Goal: Task Accomplishment & Management: Manage account settings

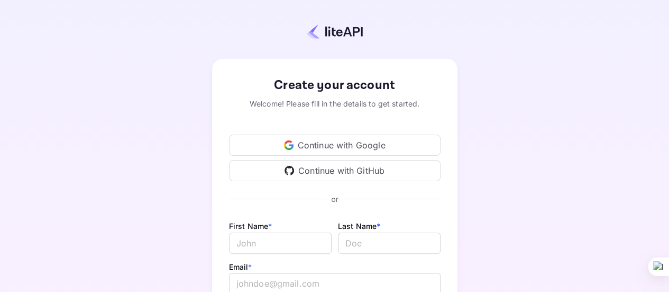
type input "[EMAIL_ADDRESS][DOMAIN_NAME]"
click at [330, 143] on div "Continue with Google" at bounding box center [335, 144] width 212 height 21
click at [338, 144] on div "Continue with Google" at bounding box center [335, 144] width 212 height 21
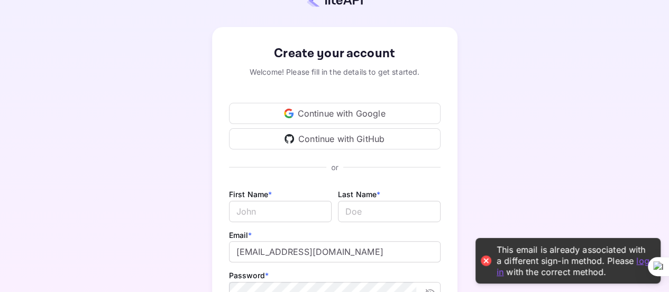
scroll to position [53, 0]
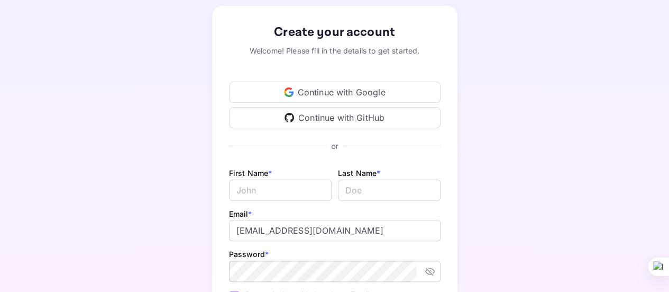
click at [339, 90] on div "Continue with Google" at bounding box center [335, 91] width 212 height 21
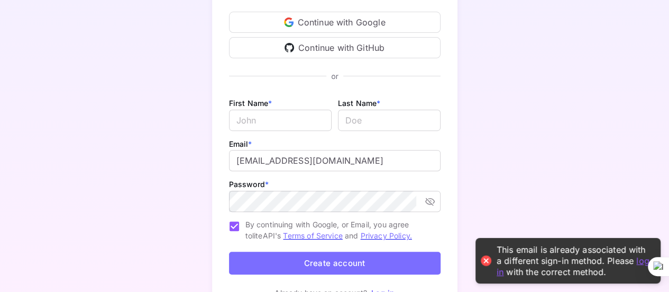
scroll to position [159, 0]
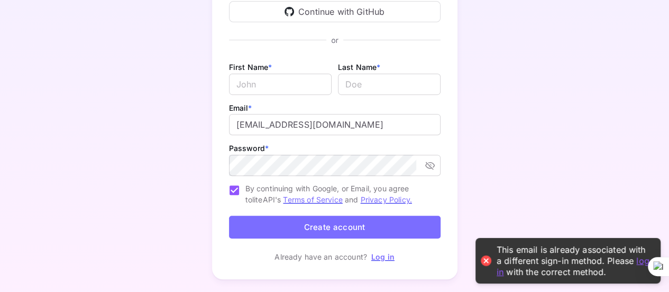
click at [500, 271] on link "log in" at bounding box center [573, 265] width 153 height 22
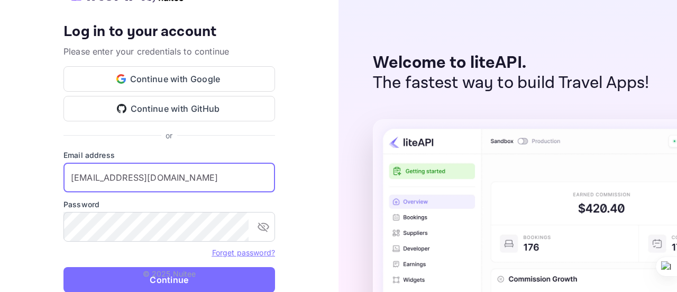
drag, startPoint x: 230, startPoint y: 178, endPoint x: 1, endPoint y: 172, distance: 228.7
click at [1, 172] on div "Your account has been created successfully, a confirmation link has been sent t…" at bounding box center [169, 146] width 339 height 292
type input "o"
click at [243, 251] on link "Forget password?" at bounding box center [243, 252] width 63 height 9
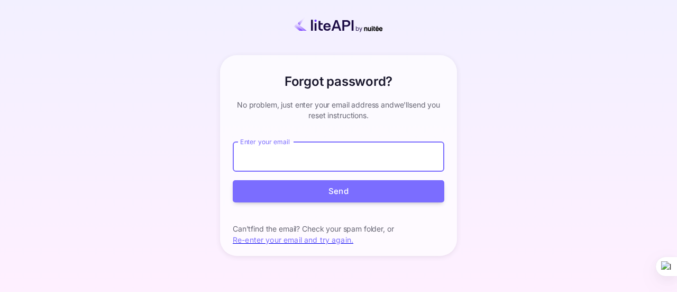
click at [301, 151] on input "Enter your email" at bounding box center [339, 157] width 212 height 30
type input "[PERSON_NAME][EMAIL_ADDRESS][DOMAIN_NAME]"
click at [335, 191] on button "Send" at bounding box center [339, 191] width 212 height 23
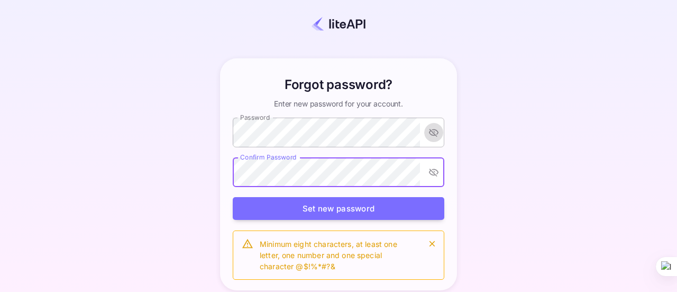
click at [433, 137] on icon "toggle password visibility" at bounding box center [434, 132] width 11 height 11
click at [429, 169] on icon "toggle password visibility" at bounding box center [434, 172] width 10 height 7
click at [429, 174] on icon "toggle password visibility" at bounding box center [434, 172] width 11 height 11
click at [495, 176] on div "Forgot password? Enter new password for your account. Password Password Confirm…" at bounding box center [339, 174] width 584 height 253
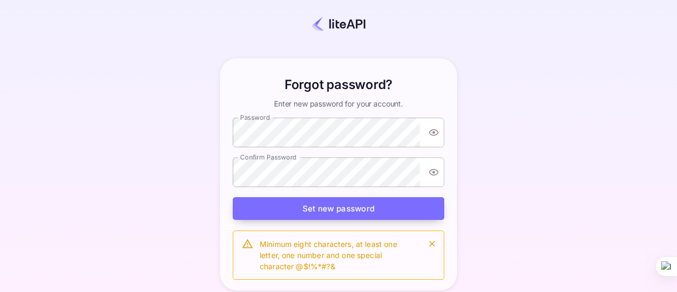
click at [353, 208] on button "Set new password" at bounding box center [339, 208] width 212 height 23
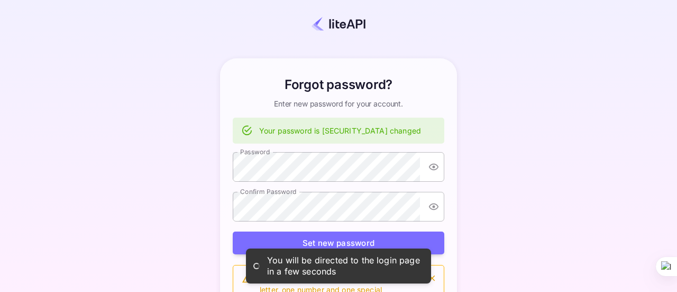
scroll to position [15, 0]
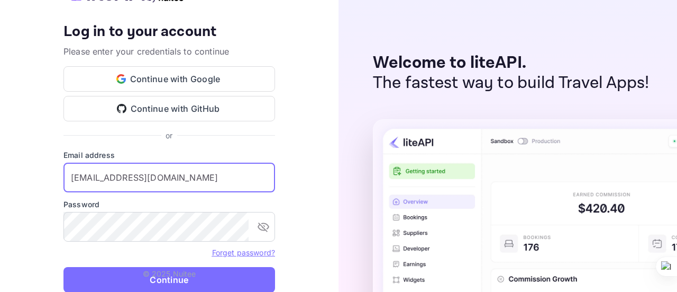
click at [197, 187] on input "[EMAIL_ADDRESS][DOMAIN_NAME]" at bounding box center [169, 177] width 212 height 30
type input "r"
type input "[PERSON_NAME][EMAIL_ADDRESS][DOMAIN_NAME]"
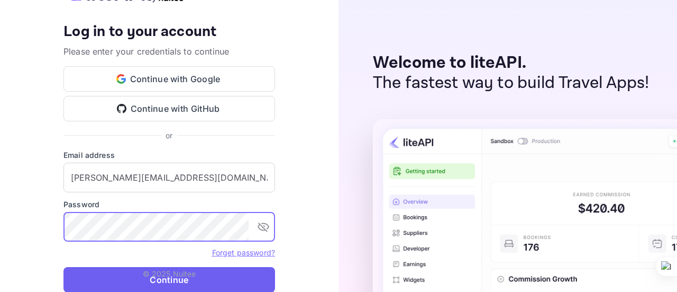
click at [179, 279] on button "Continue" at bounding box center [169, 279] width 212 height 25
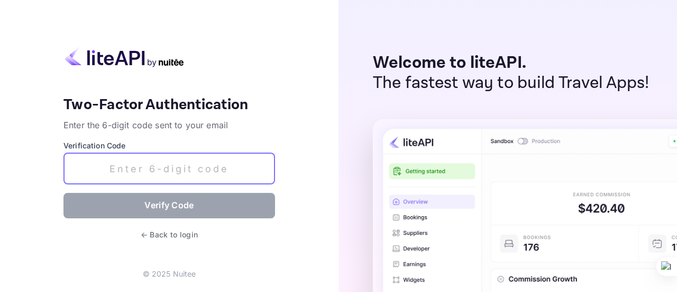
paste input "306400"
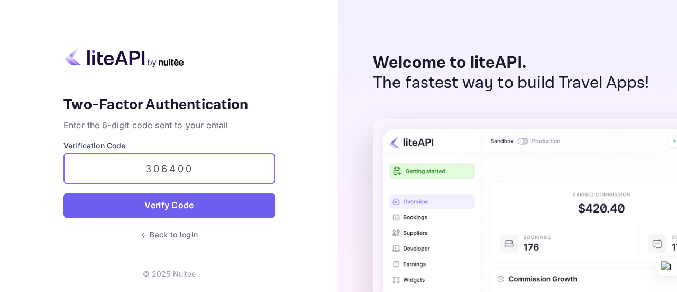
type input "306400"
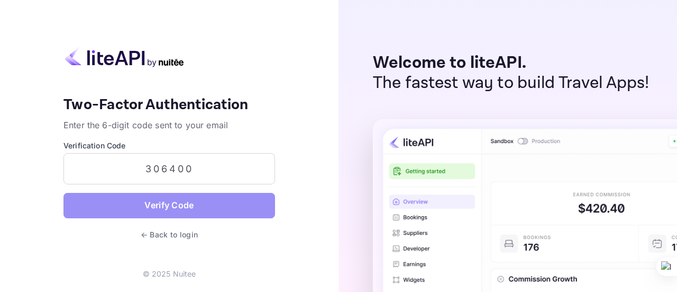
click at [179, 208] on button "Verify Code" at bounding box center [169, 205] width 212 height 25
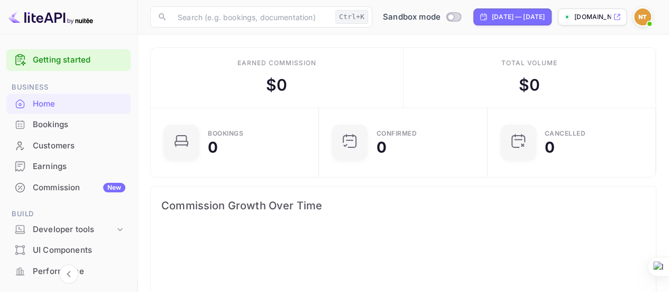
scroll to position [163, 154]
click at [51, 122] on div "Bookings" at bounding box center [79, 125] width 93 height 12
